Goal: Browse casually

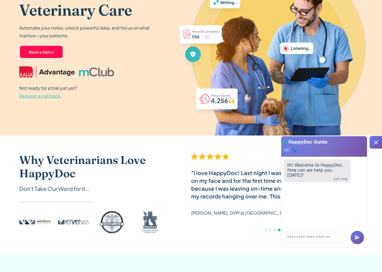
scroll to position [28, 0]
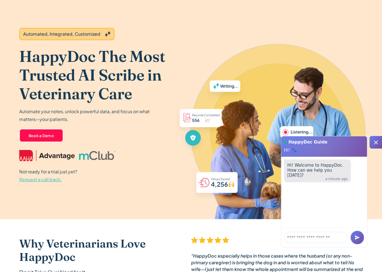
click at [302, 6] on div at bounding box center [259, 103] width 206 height 231
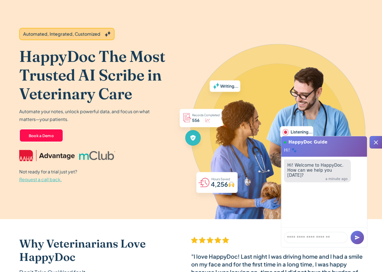
click at [316, 18] on div at bounding box center [259, 103] width 206 height 231
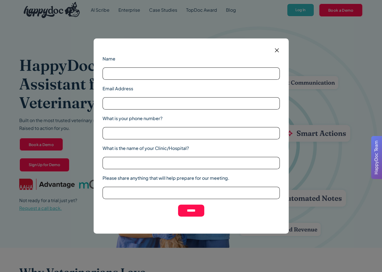
click at [276, 48] on img at bounding box center [276, 50] width 7 height 7
